Goal: Task Accomplishment & Management: Use online tool/utility

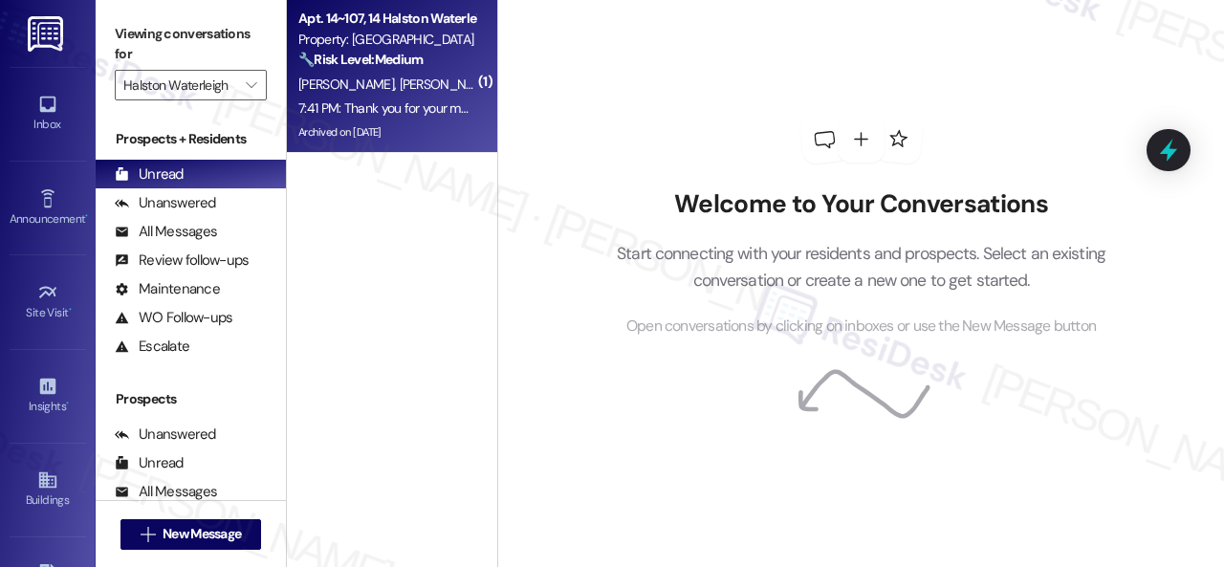
click at [407, 89] on span "[PERSON_NAME] [PERSON_NAME]" at bounding box center [497, 84] width 194 height 17
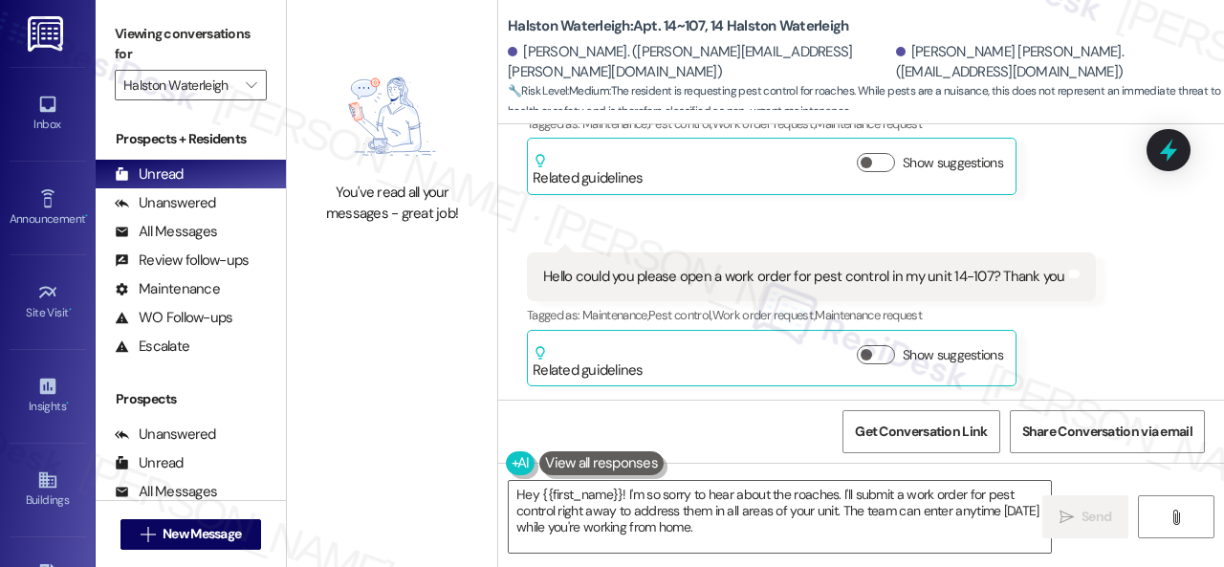
scroll to position [71846, 0]
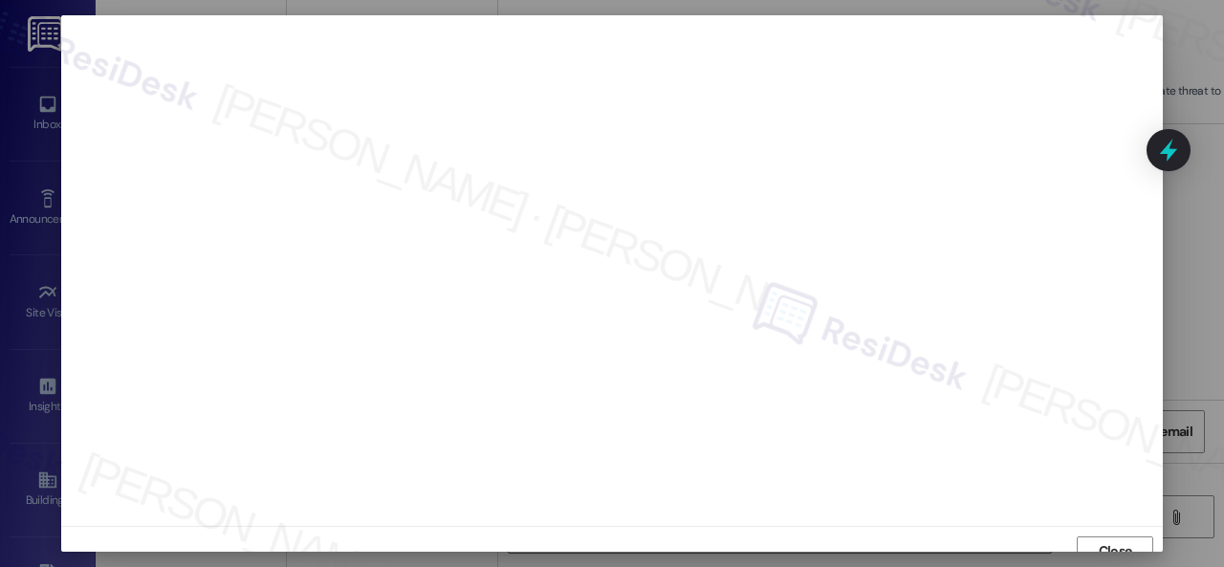
scroll to position [14, 0]
click at [1095, 539] on span "Close" at bounding box center [1115, 537] width 41 height 20
click at [1107, 541] on span "Close" at bounding box center [1115, 537] width 33 height 20
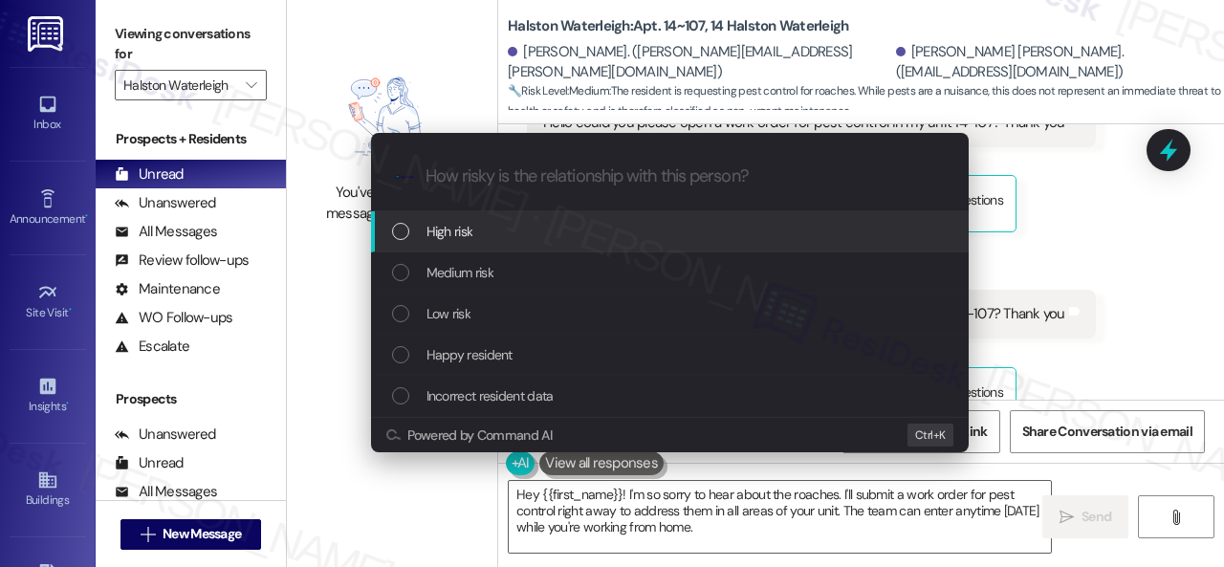
click at [438, 233] on span "High risk" at bounding box center [450, 231] width 47 height 21
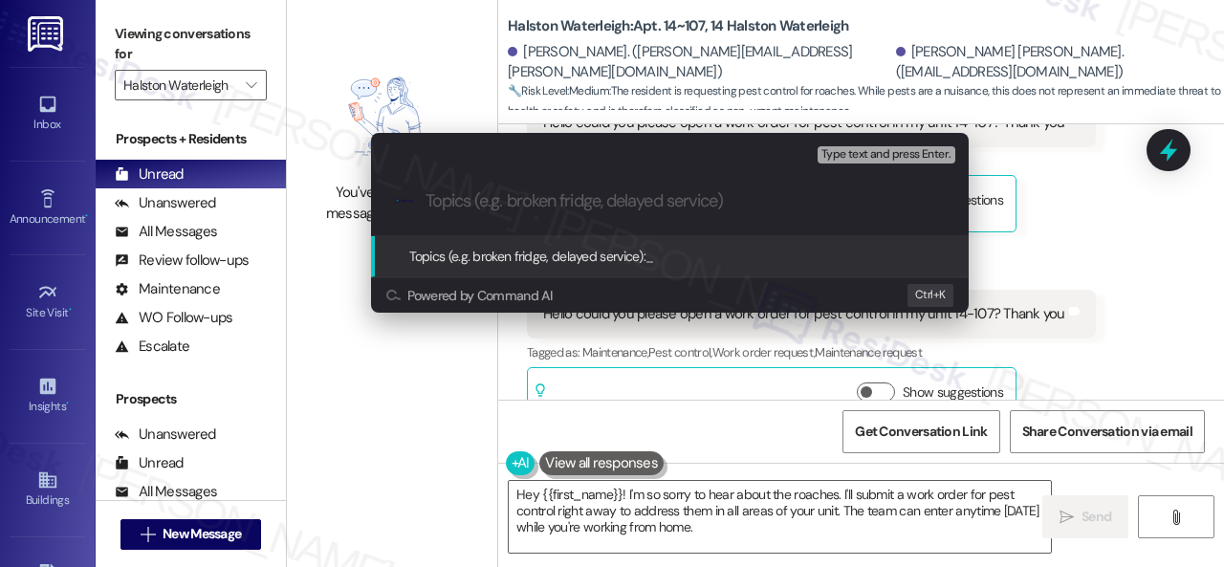
paste input "New work order/s submitted - Pest issues"
type input "New work order/s submitted - Pest issues"
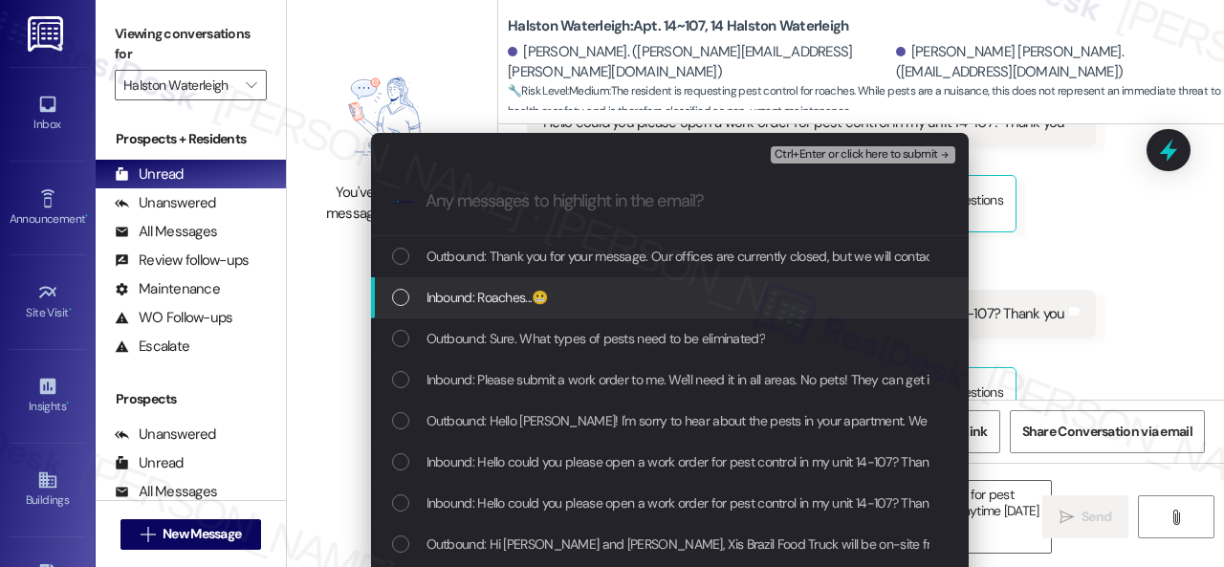
click at [477, 305] on span "Inbound: Roaches...😬" at bounding box center [487, 297] width 121 height 21
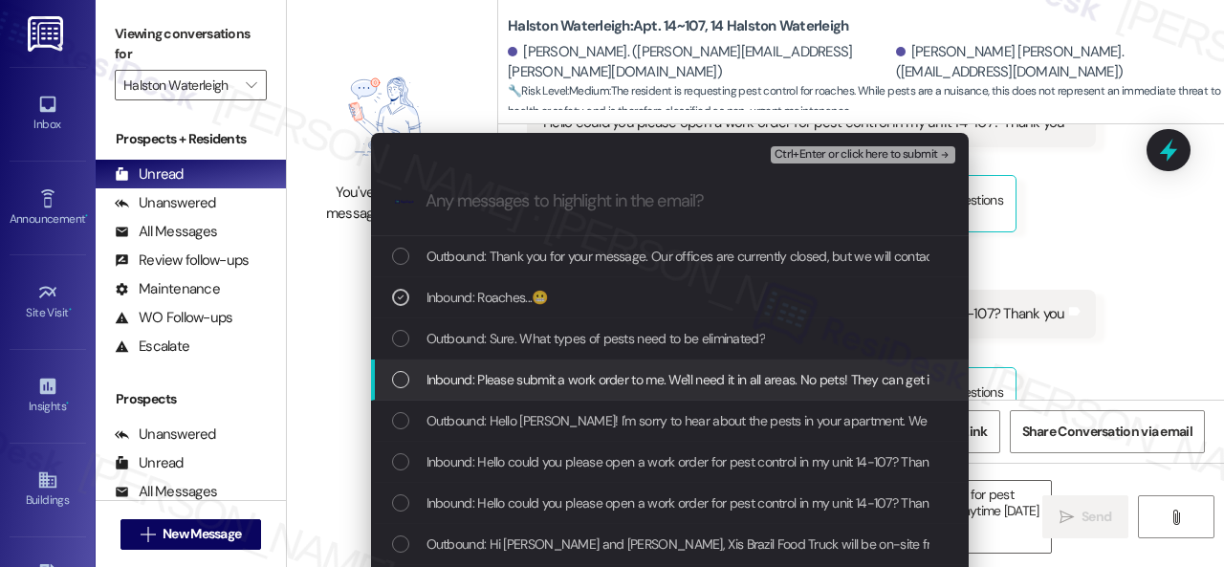
click at [474, 389] on span "Inbound: Please submit a work order to me. We'll need it in all areas. No pets!…" at bounding box center [829, 379] width 804 height 21
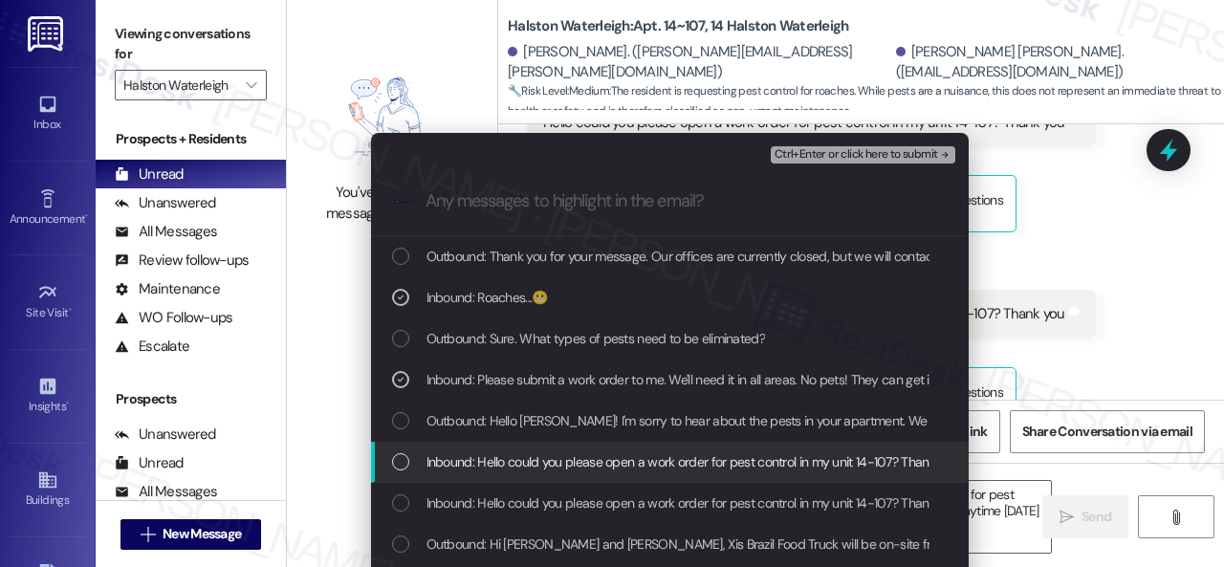
click at [526, 468] on span "Inbound: Hello could you please open a work order for pest control in my unit 1…" at bounding box center [693, 462] width 533 height 21
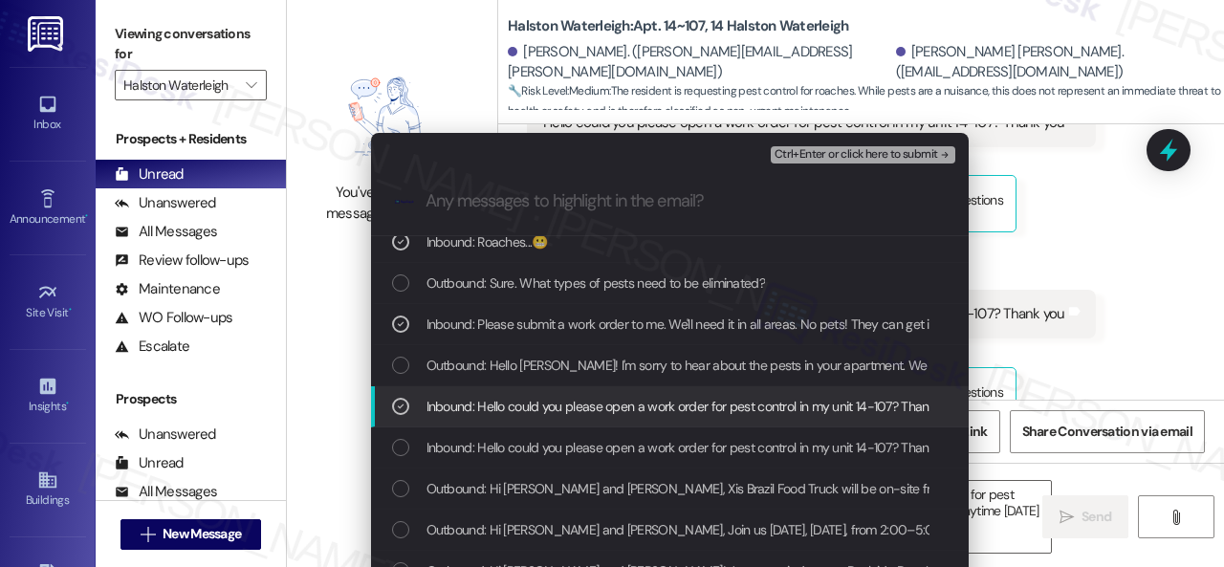
scroll to position [96, 0]
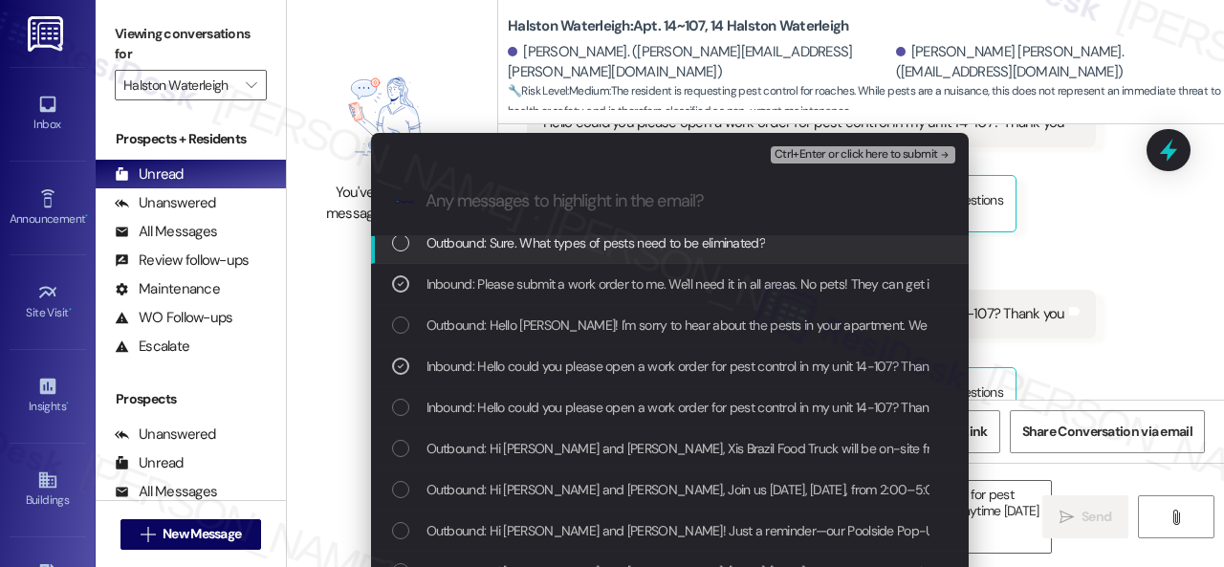
click at [821, 158] on span "Ctrl+Enter or click here to submit" at bounding box center [857, 154] width 164 height 13
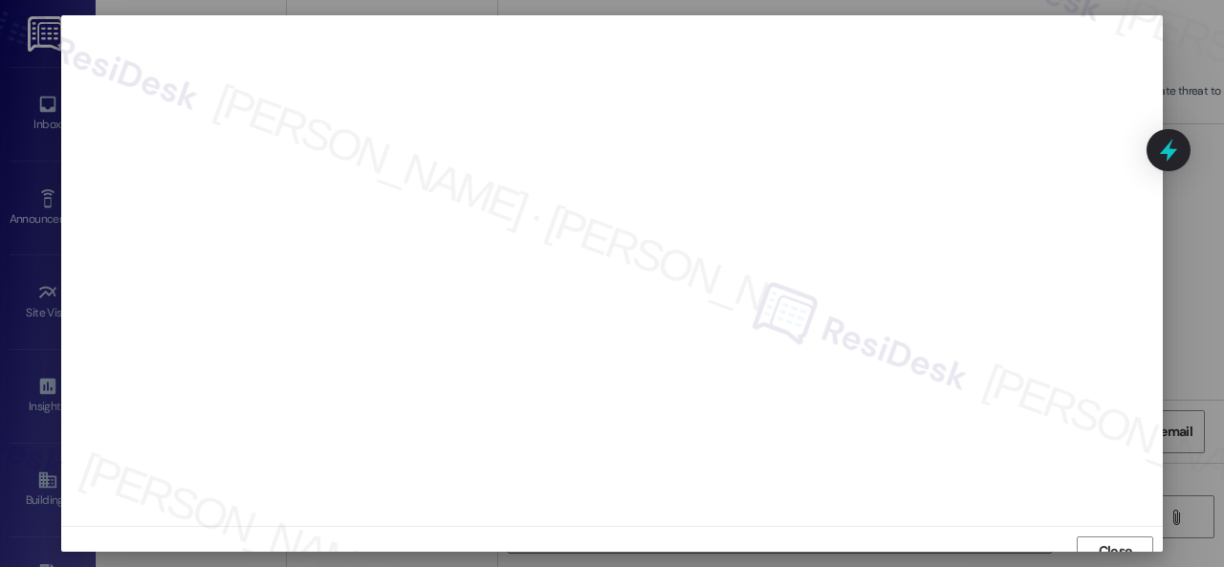
scroll to position [14, 0]
click at [1090, 528] on button "Close" at bounding box center [1115, 537] width 77 height 31
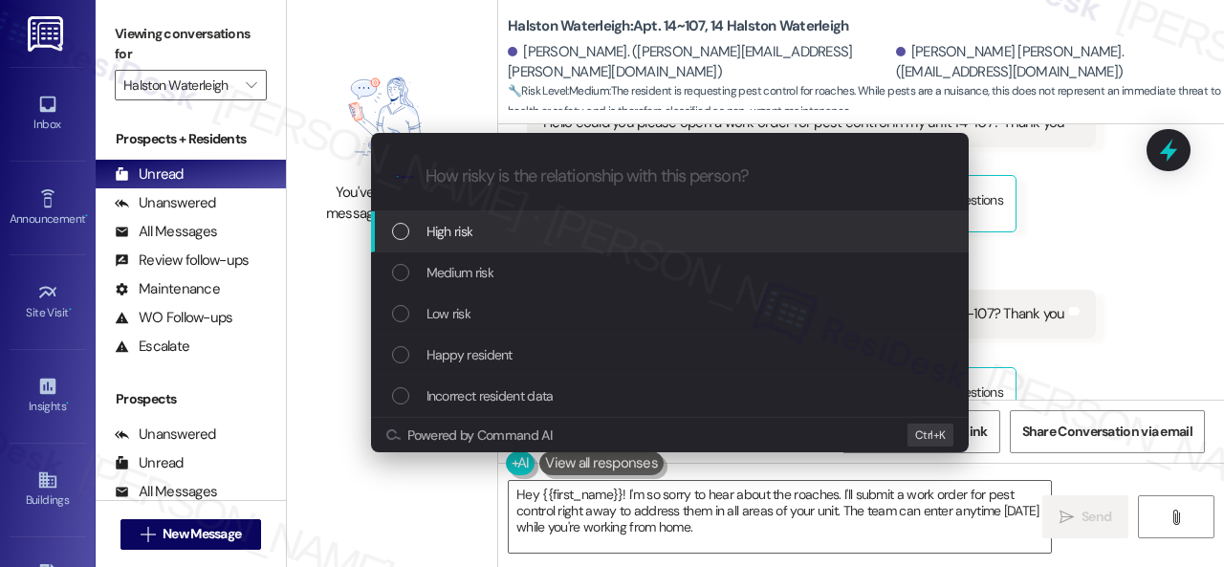
click at [424, 231] on div "High risk" at bounding box center [672, 231] width 560 height 21
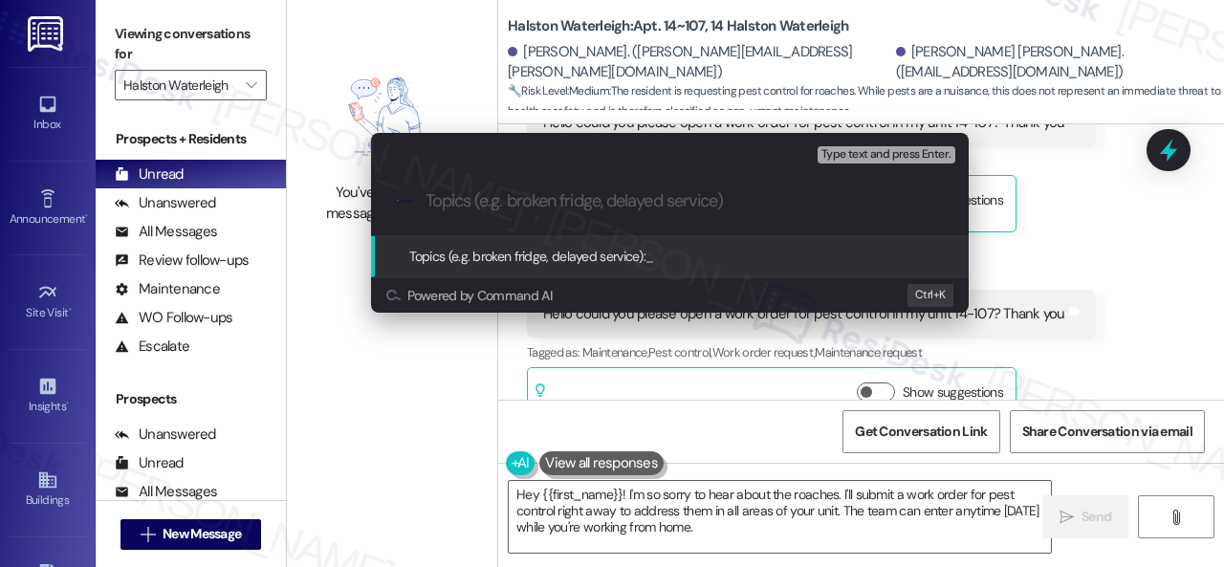
paste input "New work order/s submitted - Pest issues"
type input "New work order/s submitted - Pest issues"
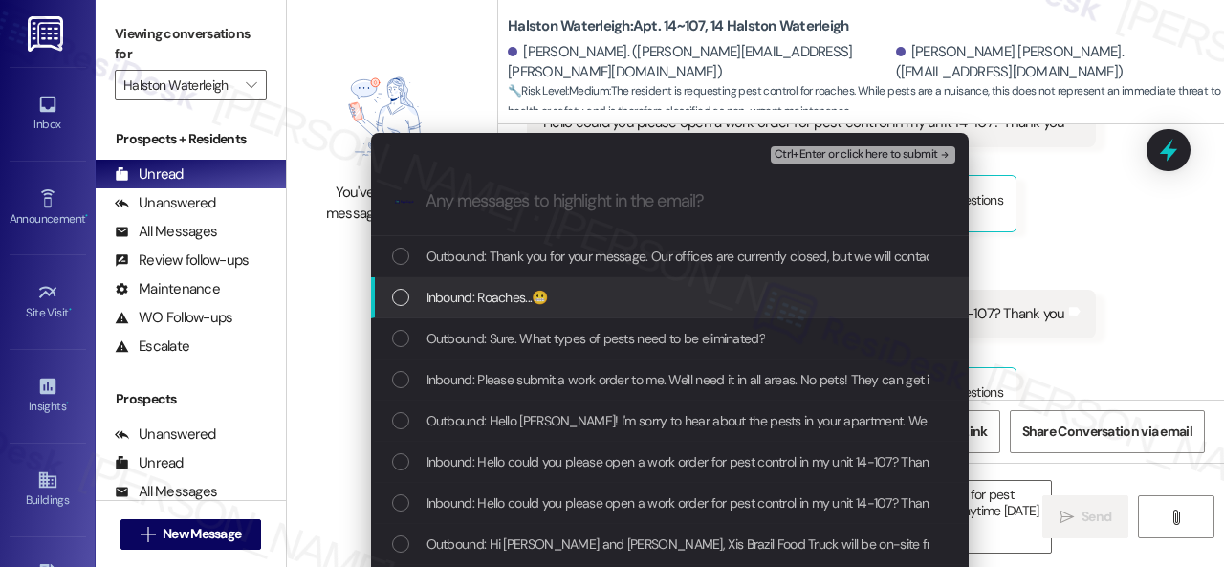
click at [491, 297] on span "Inbound: Roaches...😬" at bounding box center [487, 297] width 121 height 21
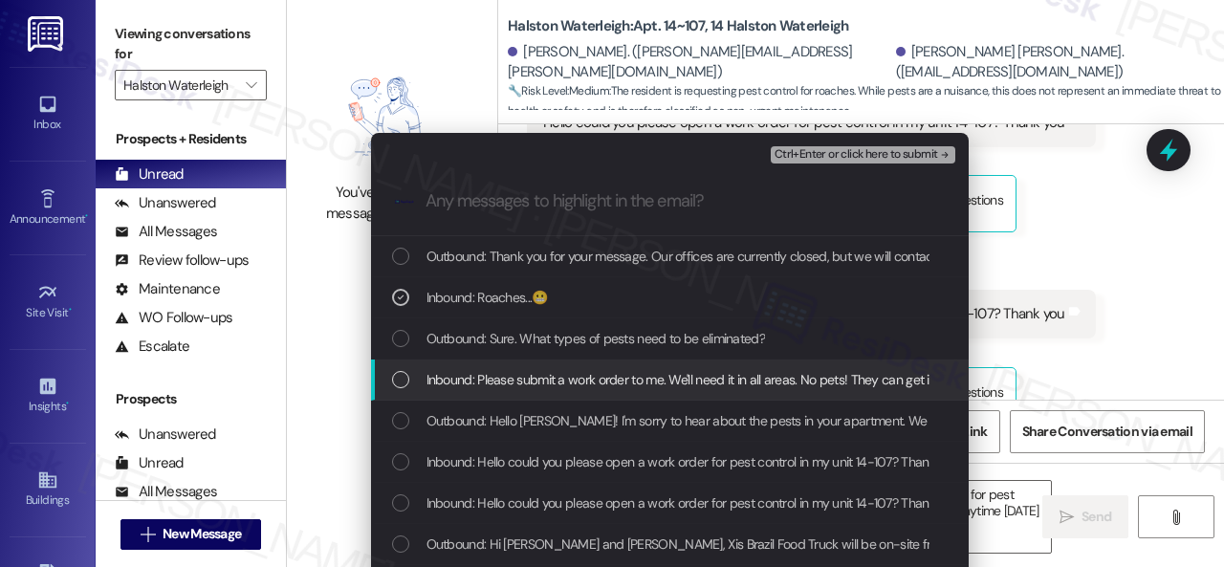
click at [501, 372] on span "Inbound: Please submit a work order to me. We'll need it in all areas. No pets!…" at bounding box center [829, 379] width 804 height 21
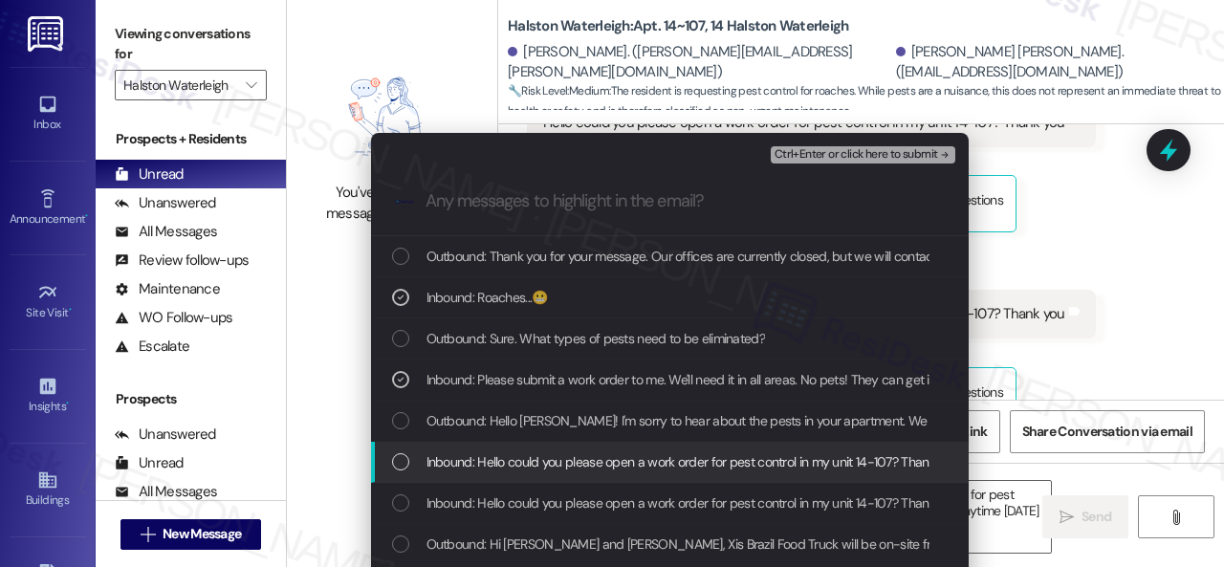
click at [544, 466] on span "Inbound: Hello could you please open a work order for pest control in my unit 1…" at bounding box center [693, 462] width 533 height 21
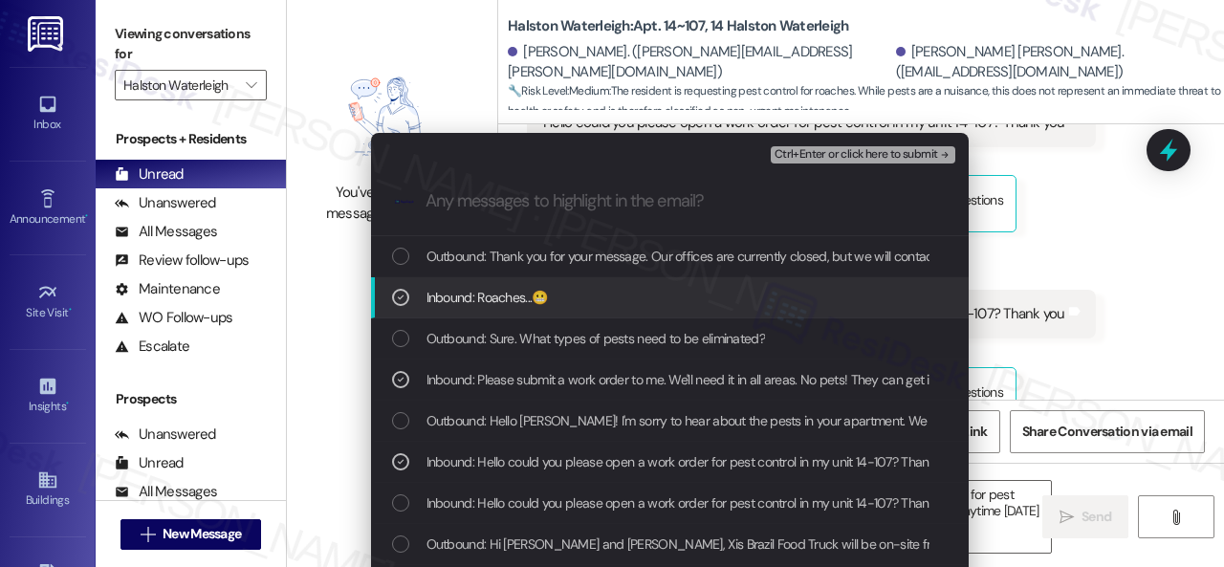
click at [785, 158] on span "Ctrl+Enter or click here to submit" at bounding box center [857, 154] width 164 height 13
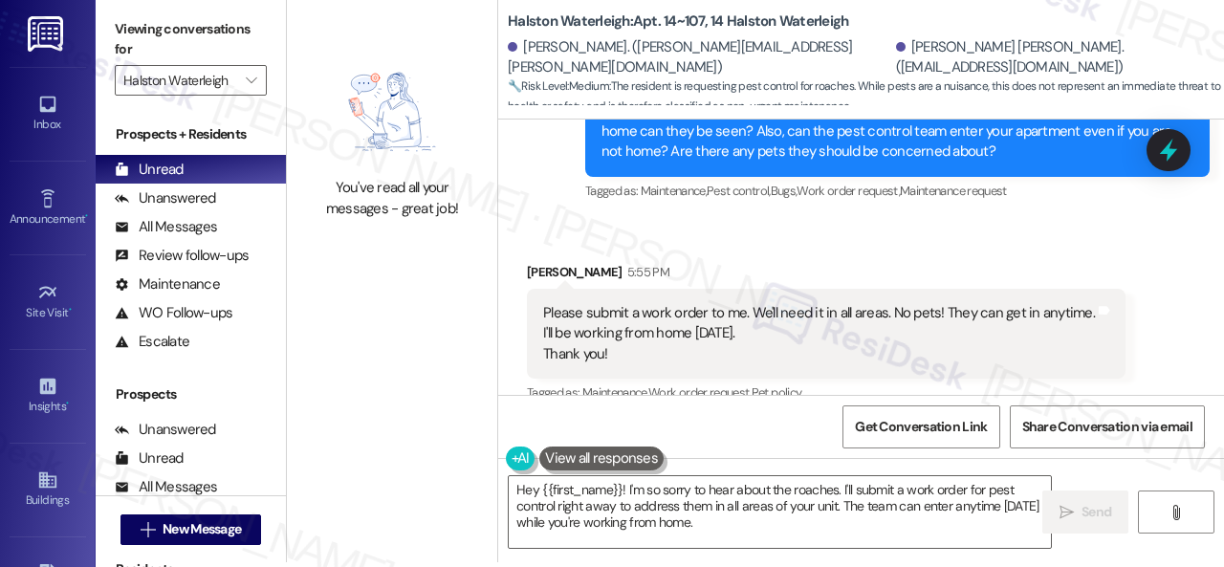
scroll to position [6, 0]
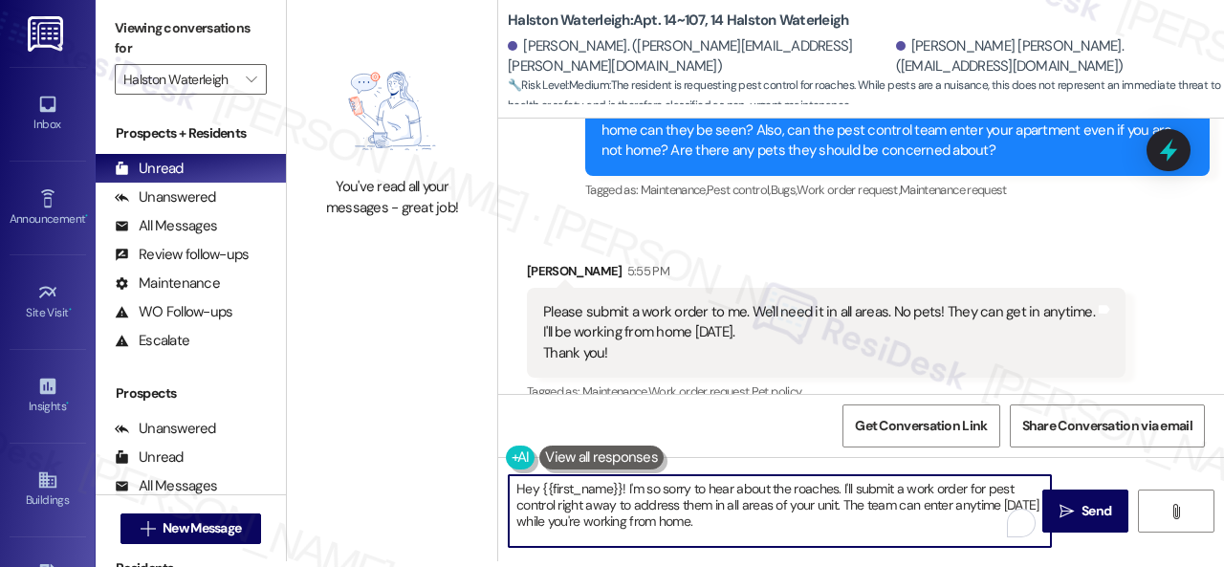
drag, startPoint x: 609, startPoint y: 513, endPoint x: 399, endPoint y: 463, distance: 216.2
click at [399, 463] on div "You've read all your messages - great job! Halston Waterleigh: Apt. 14~107, 14 …" at bounding box center [755, 277] width 937 height 567
paste textarea "Thank you. I've submitted a work order on your behalf and notified the site tea…"
type textarea "Thank you. I've submitted a work order on your behalf and notified the site tea…"
